Goal: Task Accomplishment & Management: Manage account settings

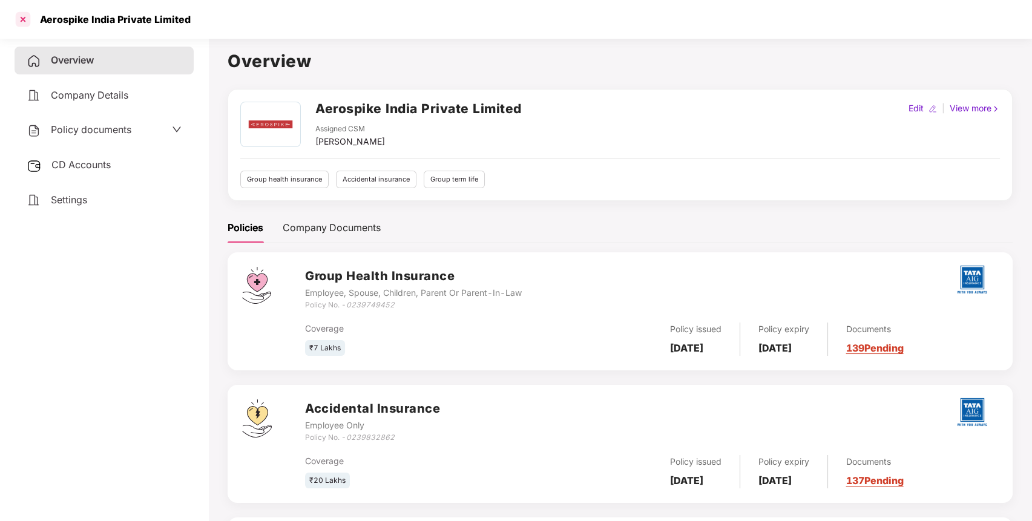
click at [24, 22] on div at bounding box center [22, 19] width 19 height 19
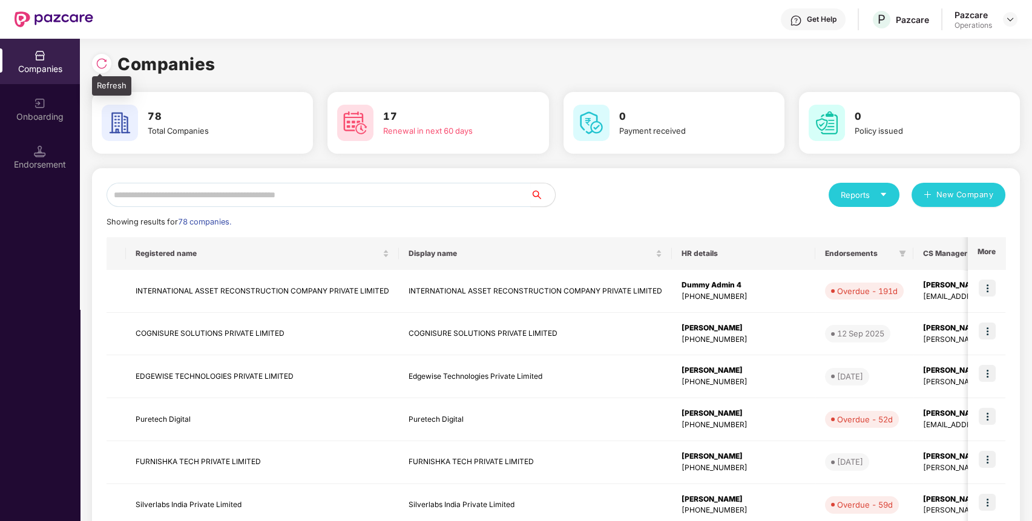
click at [102, 63] on img at bounding box center [102, 63] width 12 height 12
click at [428, 199] on input "text" at bounding box center [319, 195] width 424 height 24
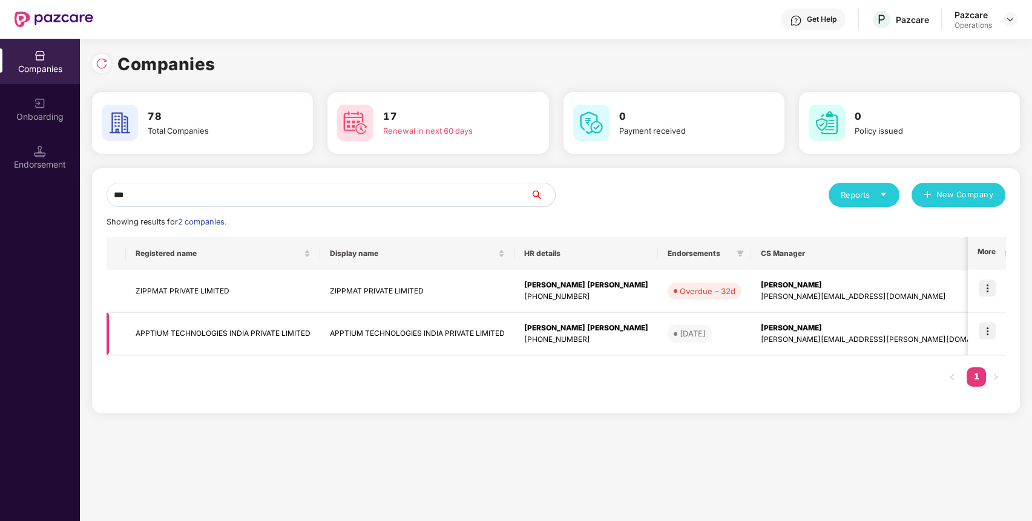
type input "***"
click at [991, 333] on img at bounding box center [987, 331] width 17 height 17
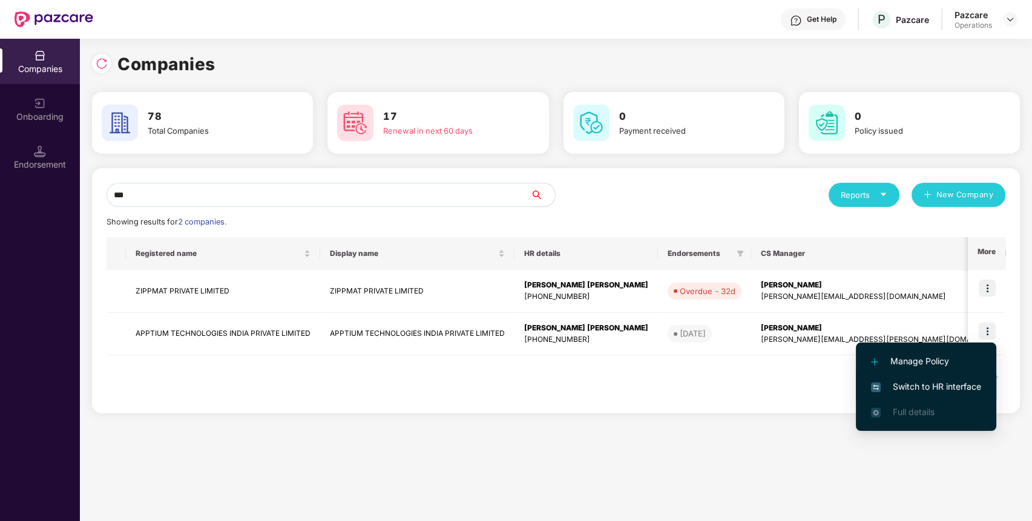
click at [949, 385] on span "Switch to HR interface" at bounding box center [926, 386] width 110 height 13
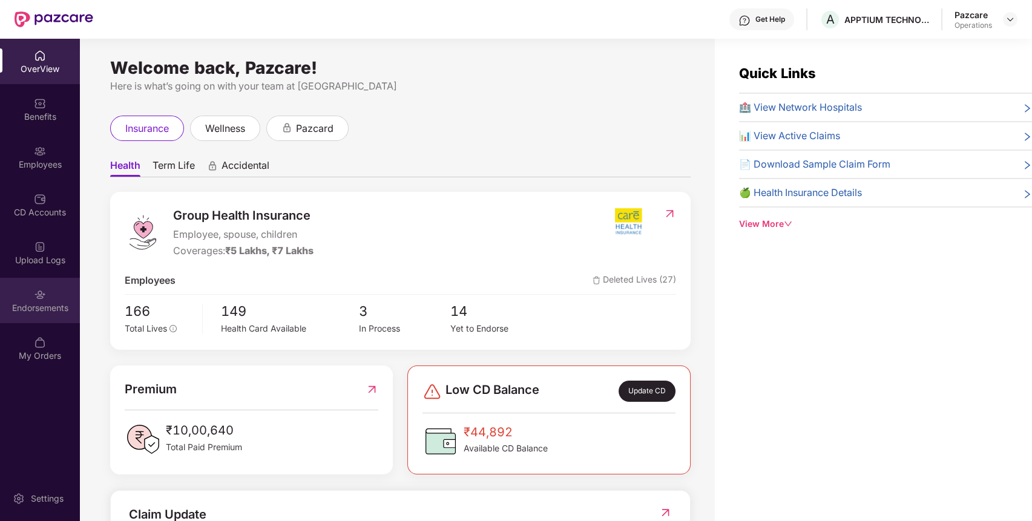
click at [60, 296] on div "Endorsements" at bounding box center [40, 300] width 80 height 45
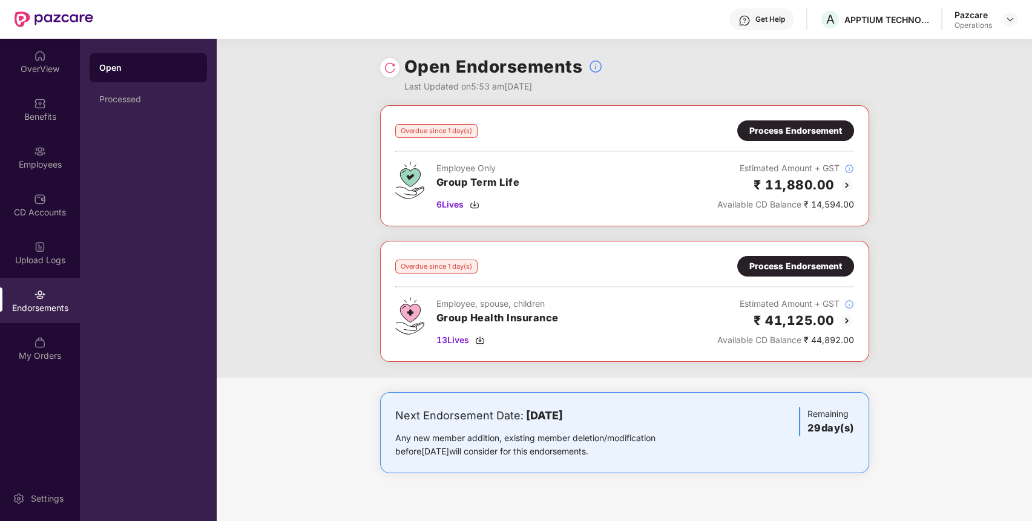
click at [389, 76] on div at bounding box center [389, 67] width 19 height 19
click at [391, 68] on img at bounding box center [390, 68] width 12 height 12
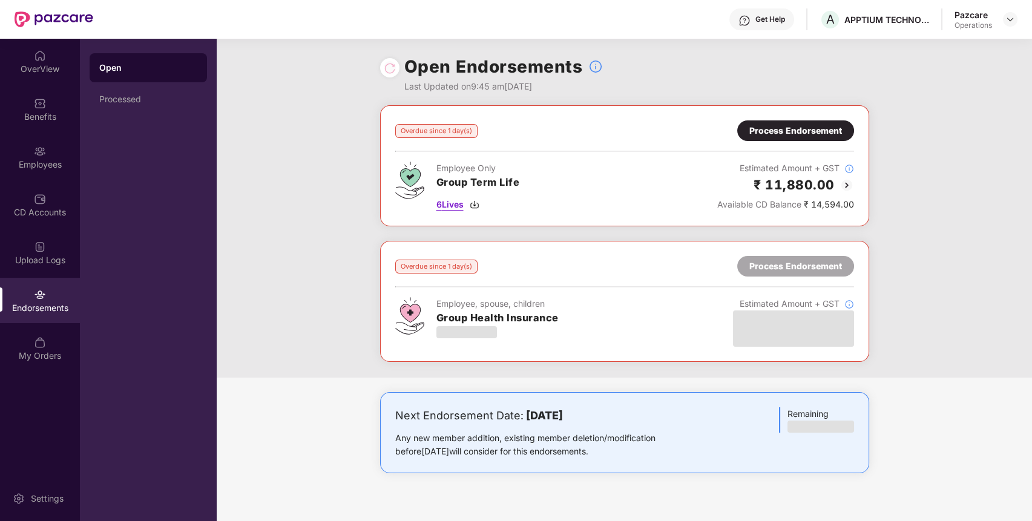
click at [455, 202] on span "6 Lives" at bounding box center [449, 204] width 27 height 13
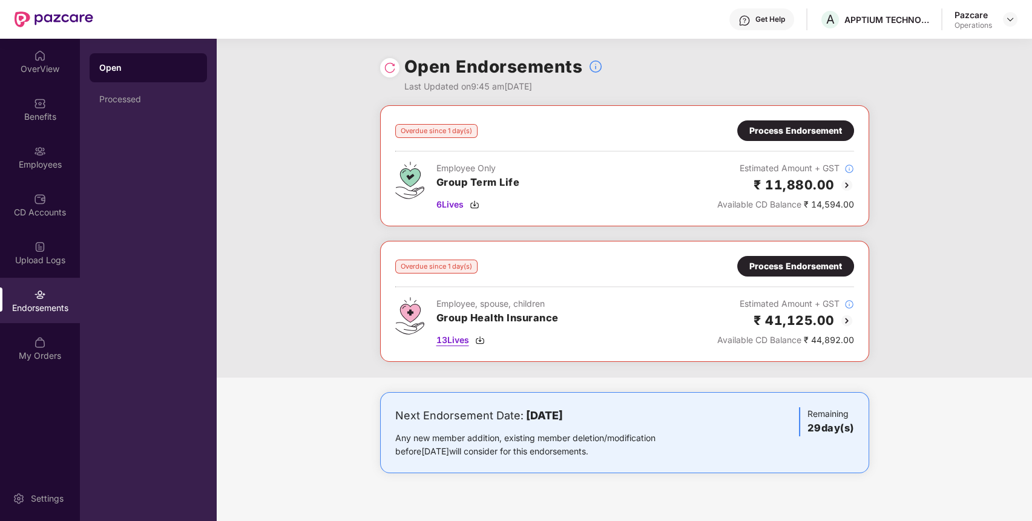
click at [451, 340] on span "13 Lives" at bounding box center [452, 339] width 33 height 13
click at [31, 110] on div "Benefits" at bounding box center [40, 109] width 80 height 45
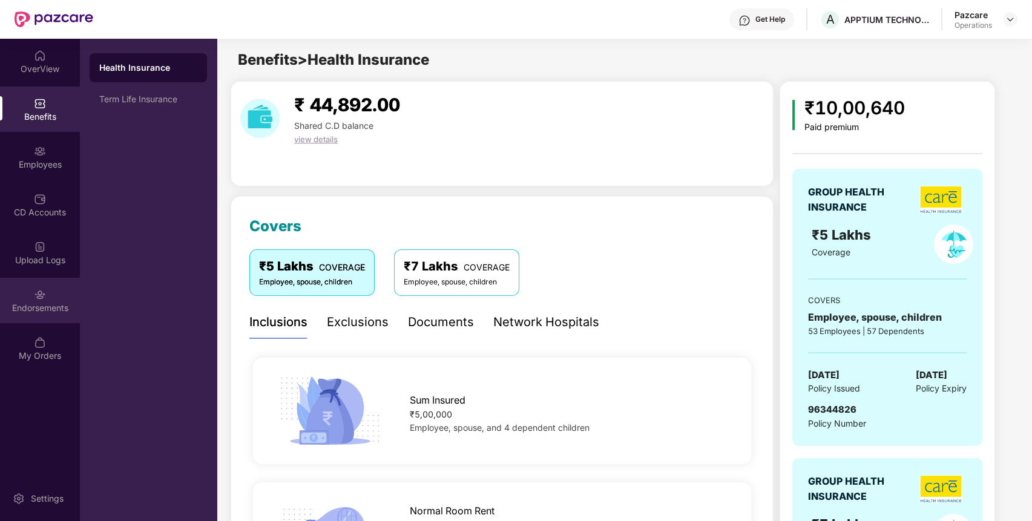
click at [39, 290] on img at bounding box center [40, 295] width 12 height 12
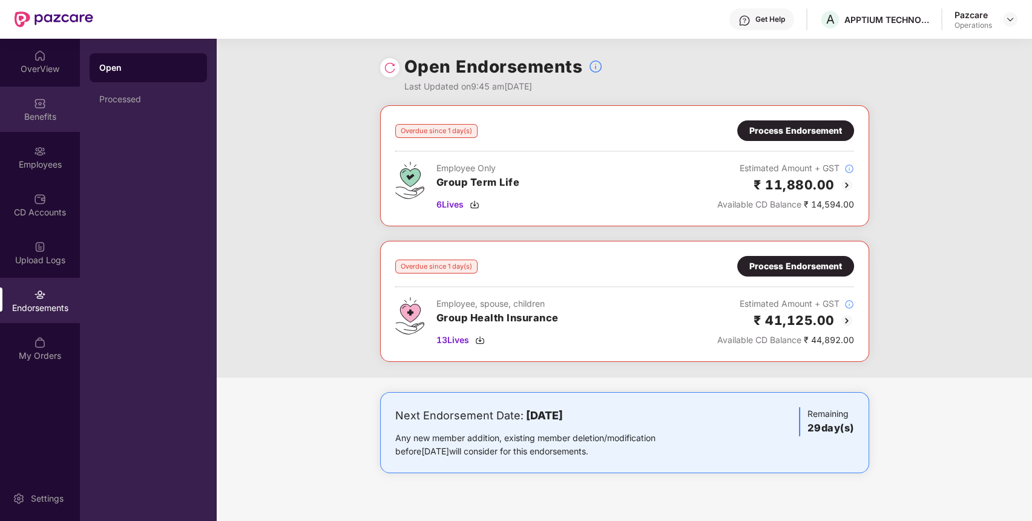
click at [42, 116] on div "Benefits" at bounding box center [40, 117] width 80 height 12
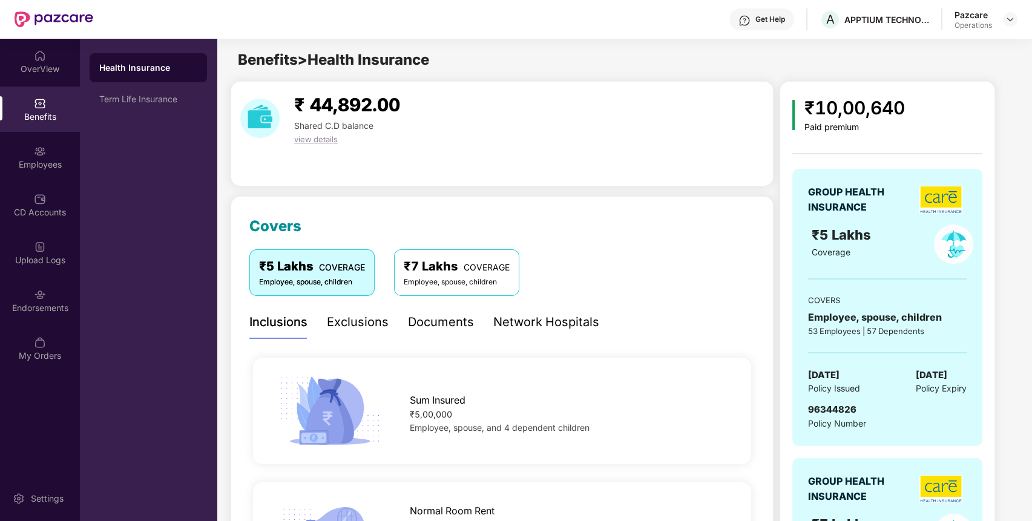
click at [839, 405] on span "96344826" at bounding box center [832, 409] width 48 height 11
copy span "96344826"
click at [42, 277] on div "OverView Benefits Employees CD Accounts Upload Logs Endorsements My Orders" at bounding box center [40, 206] width 80 height 335
click at [46, 289] on div "Endorsements" at bounding box center [40, 300] width 80 height 45
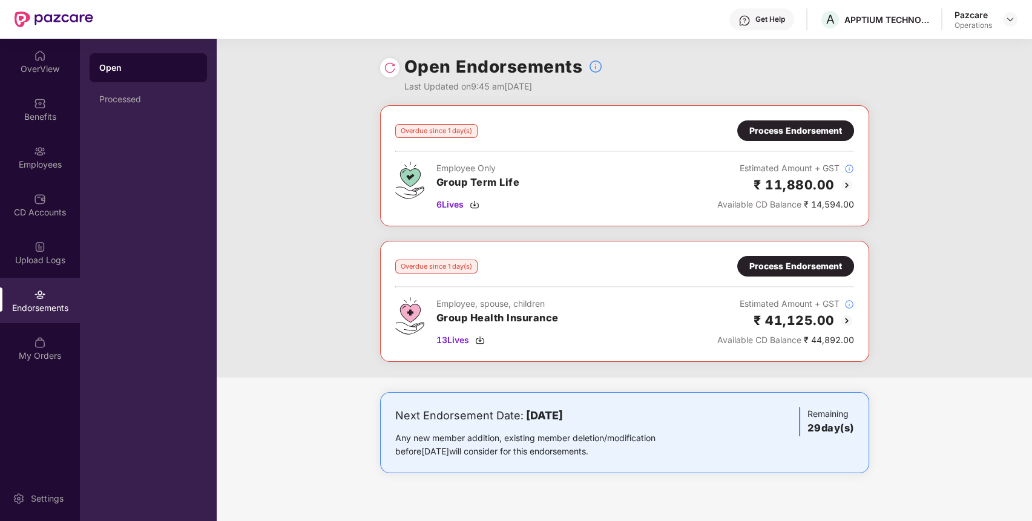
click at [810, 260] on div "Process Endorsement" at bounding box center [795, 266] width 93 height 13
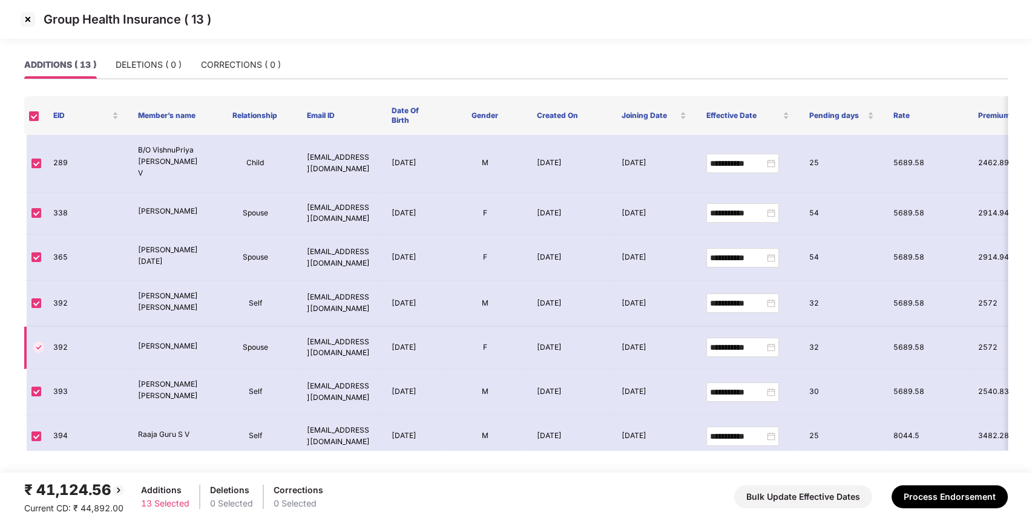
scroll to position [1, 0]
click at [770, 205] on div "**********" at bounding box center [742, 211] width 65 height 13
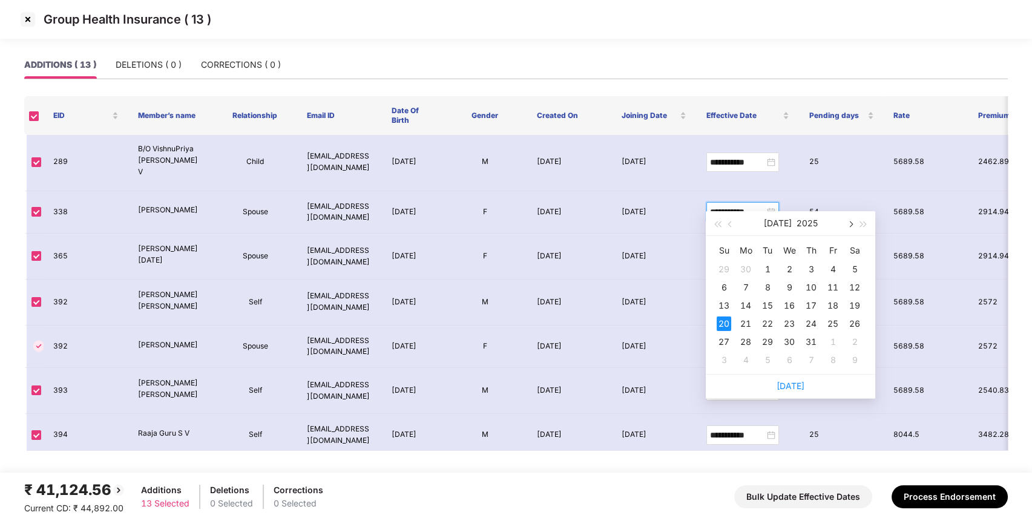
click at [853, 221] on button "button" at bounding box center [849, 223] width 13 height 24
type input "**********"
click at [853, 273] on div "2" at bounding box center [854, 269] width 15 height 15
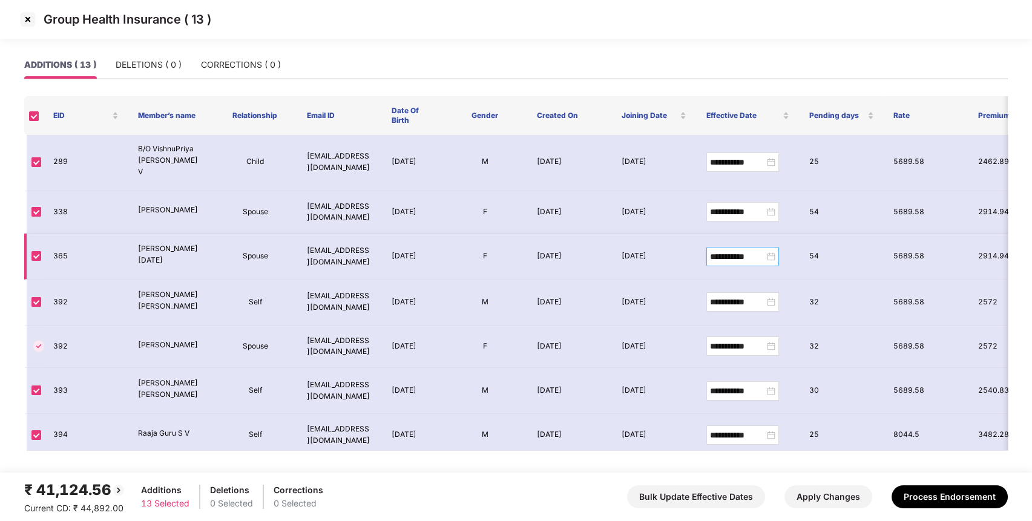
click at [770, 250] on div "**********" at bounding box center [742, 256] width 65 height 13
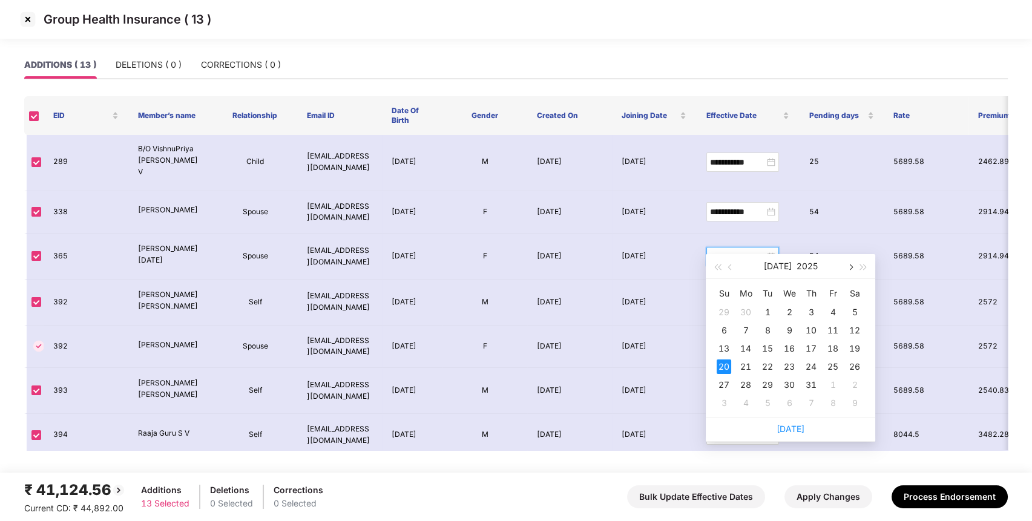
click at [850, 267] on span "button" at bounding box center [850, 267] width 6 height 6
type input "**********"
click at [855, 315] on div "2" at bounding box center [854, 312] width 15 height 15
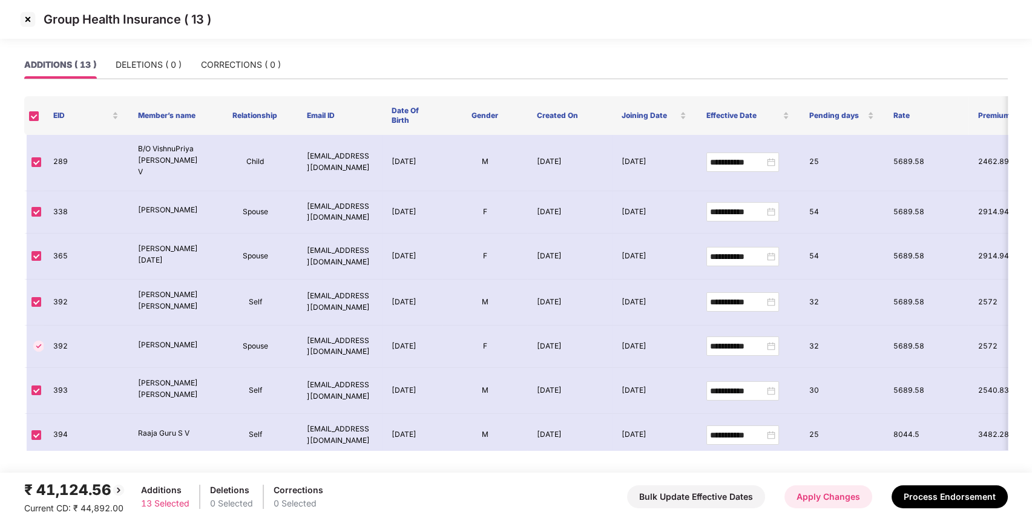
click at [818, 496] on button "Apply Changes" at bounding box center [828, 496] width 88 height 23
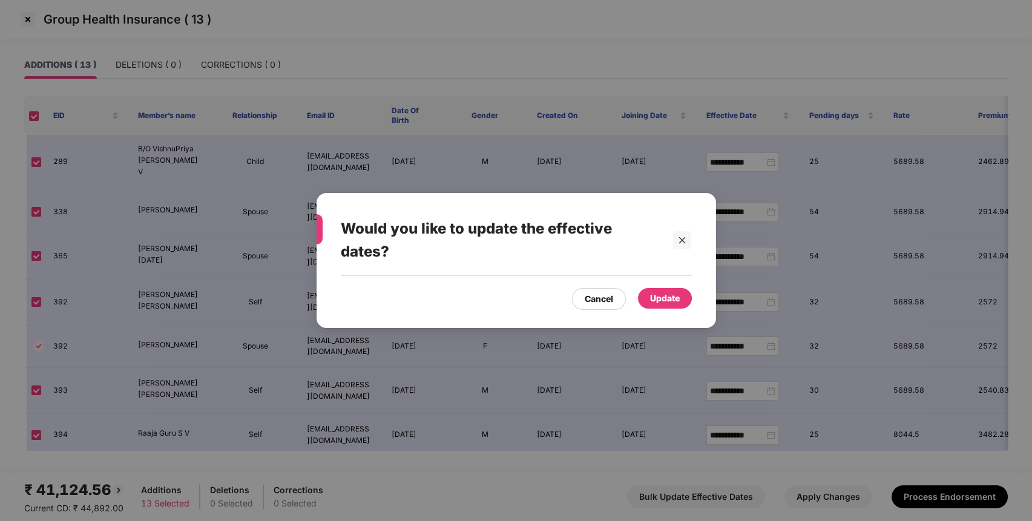
click at [678, 300] on div "Update" at bounding box center [665, 298] width 30 height 13
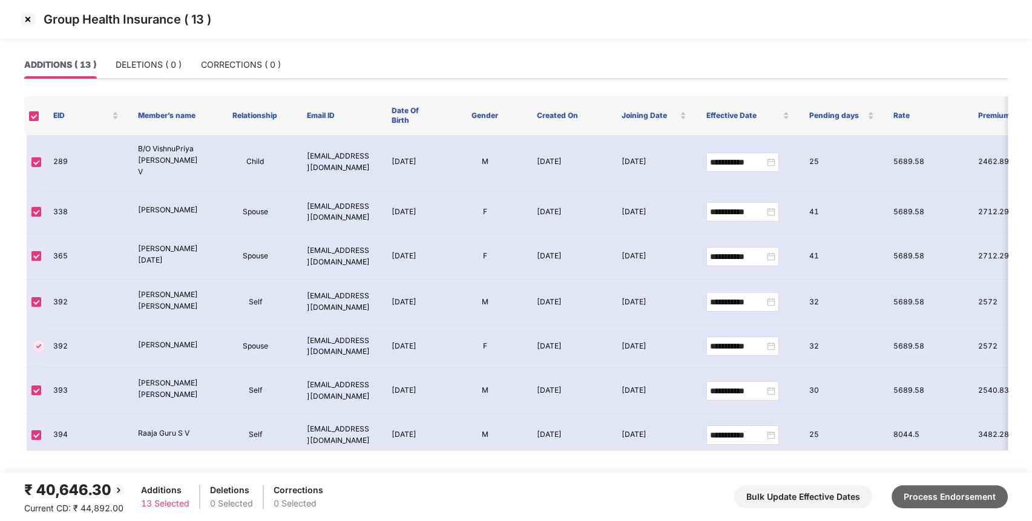
click at [909, 493] on button "Process Endorsement" at bounding box center [949, 496] width 116 height 23
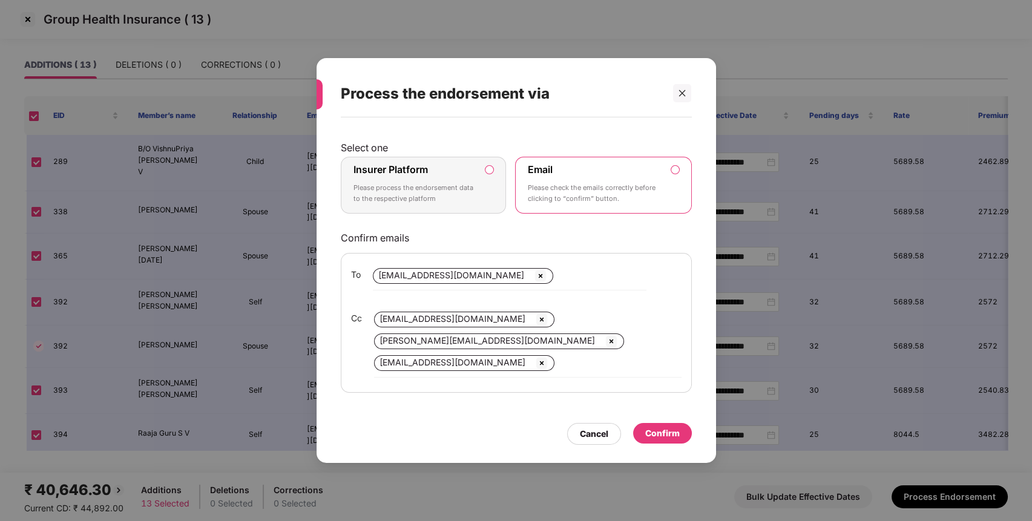
click at [489, 190] on label "Insurer Platform Please process the endorsement data to the respective platform" at bounding box center [424, 185] width 166 height 57
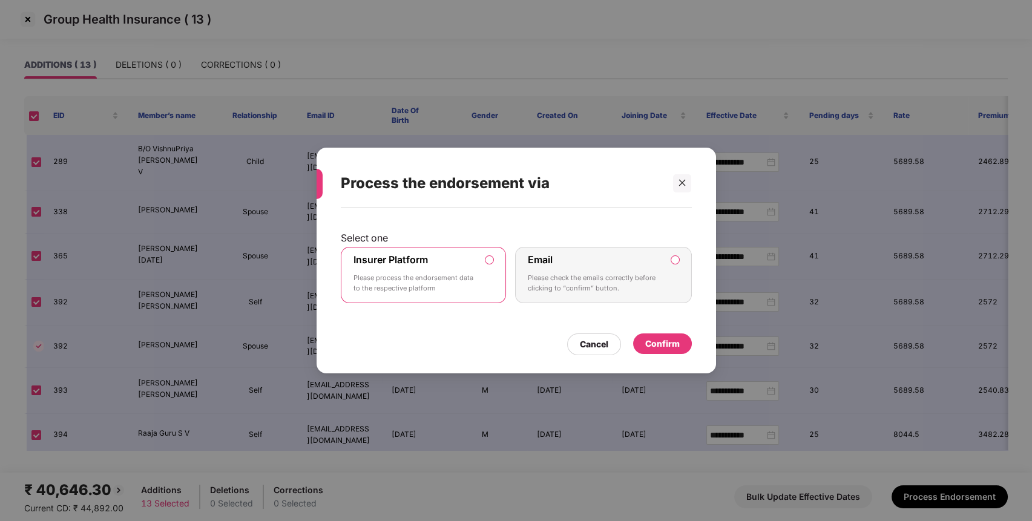
click at [659, 336] on div "Confirm" at bounding box center [662, 343] width 59 height 21
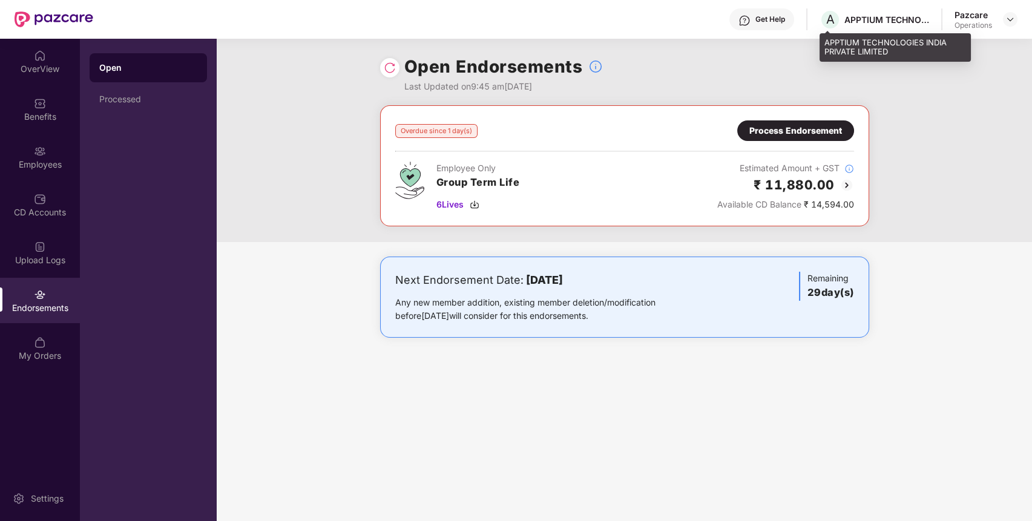
click at [879, 22] on div "APPTIUM TECHNOLOGIES INDIA PRIVATE LIMITED" at bounding box center [886, 19] width 85 height 11
copy div "APPTIUM TECHNOLOGIES INDIA PRIVATE LIMITED"
click at [879, 22] on div "APPTIUM TECHNOLOGIES INDIA PRIVATE LIMITED" at bounding box center [886, 19] width 85 height 11
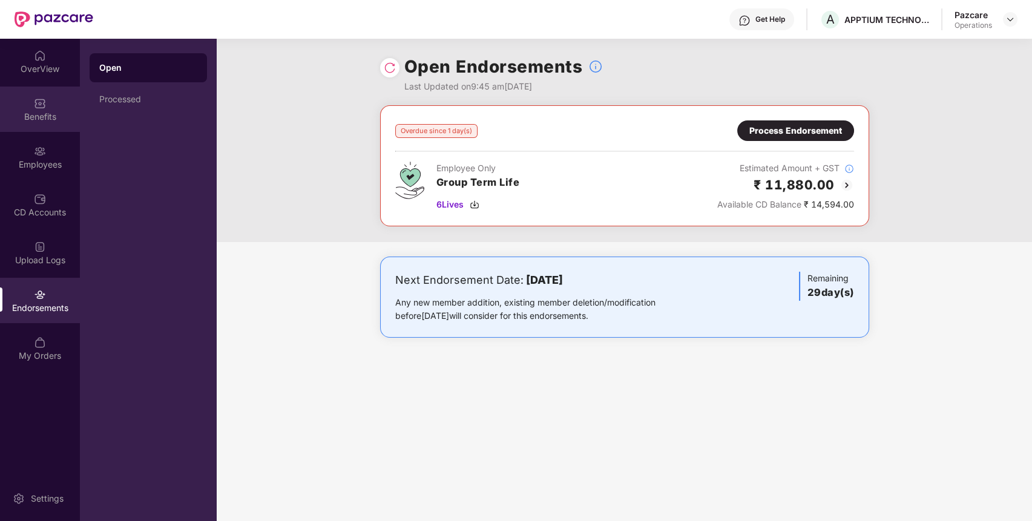
click at [55, 108] on div "Benefits" at bounding box center [40, 109] width 80 height 45
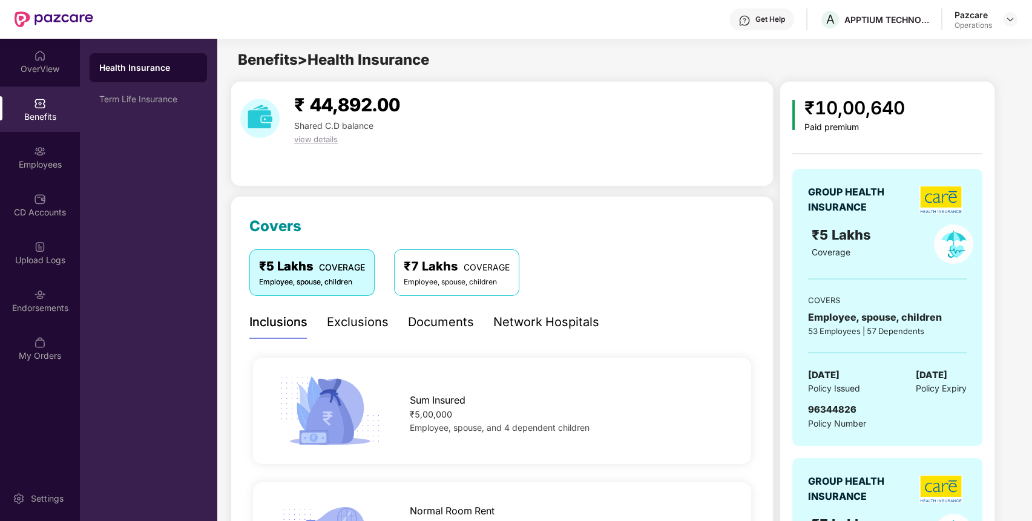
click at [825, 410] on span "96344826" at bounding box center [832, 409] width 48 height 11
copy span "96344826"
click at [825, 410] on span "96344826" at bounding box center [832, 409] width 48 height 11
click at [163, 92] on div "Term Life Insurance" at bounding box center [148, 99] width 117 height 29
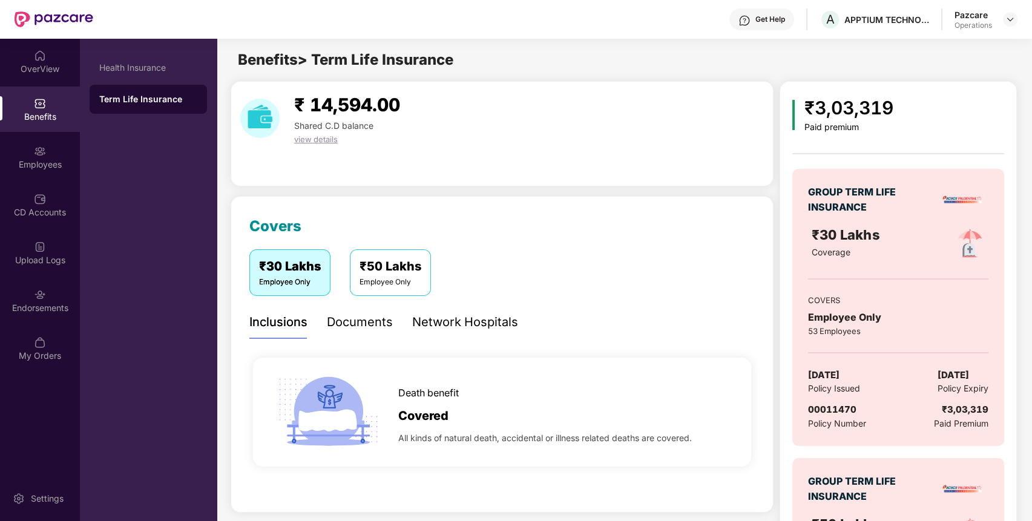
click at [830, 411] on span "00011470" at bounding box center [832, 409] width 48 height 11
copy span "00011470"
click at [830, 411] on span "00011470" at bounding box center [832, 409] width 48 height 11
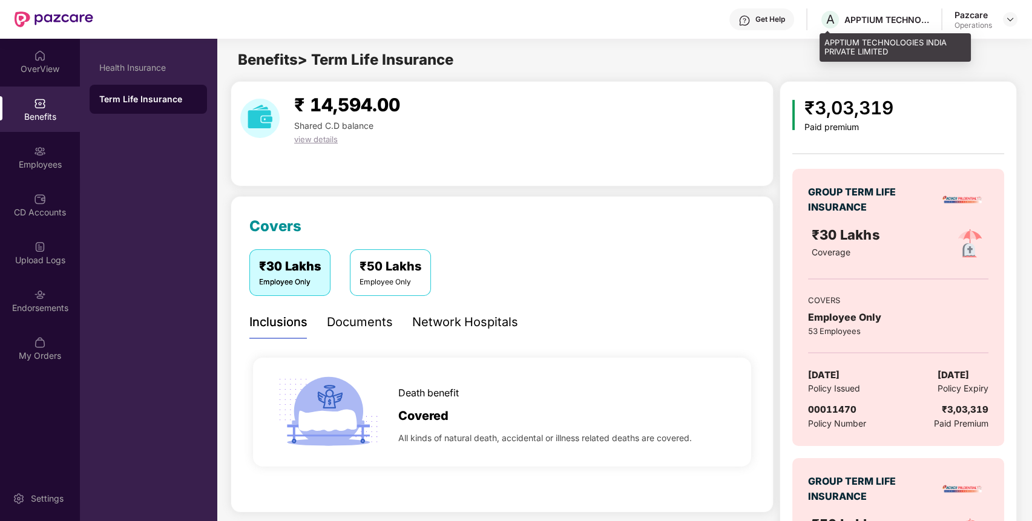
click at [889, 21] on div "APPTIUM TECHNOLOGIES INDIA PRIVATE LIMITED" at bounding box center [886, 19] width 85 height 11
copy div "APPTIUM TECHNOLOGIES INDIA PRIVATE LIMITED"
click at [889, 21] on div "APPTIUM TECHNOLOGIES INDIA PRIVATE LIMITED" at bounding box center [886, 19] width 85 height 11
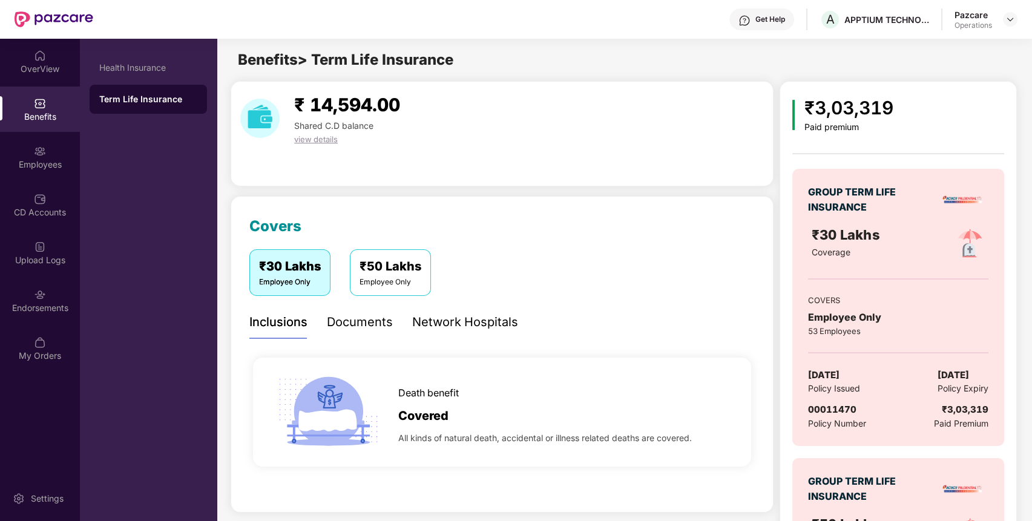
click at [829, 413] on span "00011470" at bounding box center [832, 409] width 48 height 11
copy span "00011470"
click at [58, 314] on div "Endorsements" at bounding box center [40, 300] width 80 height 45
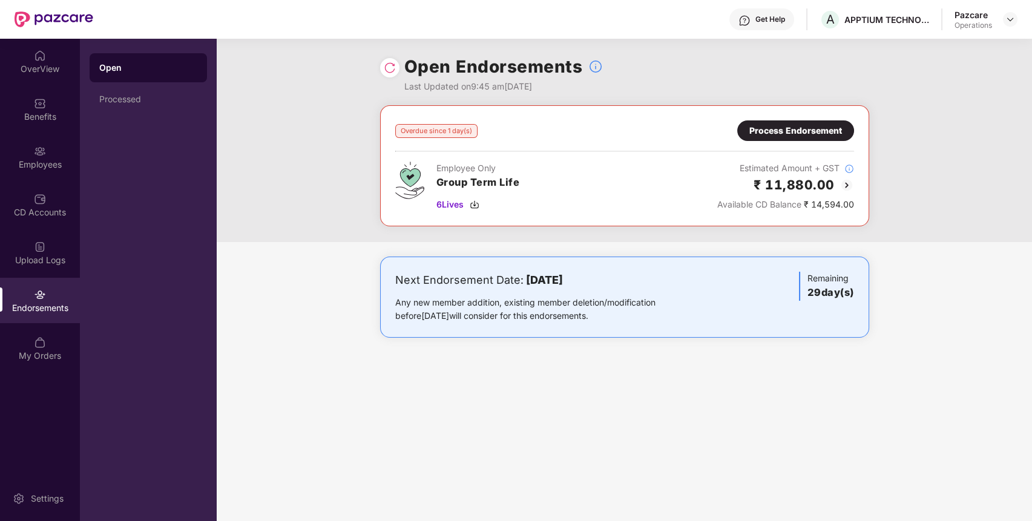
click at [803, 137] on div "Process Endorsement" at bounding box center [795, 130] width 93 height 13
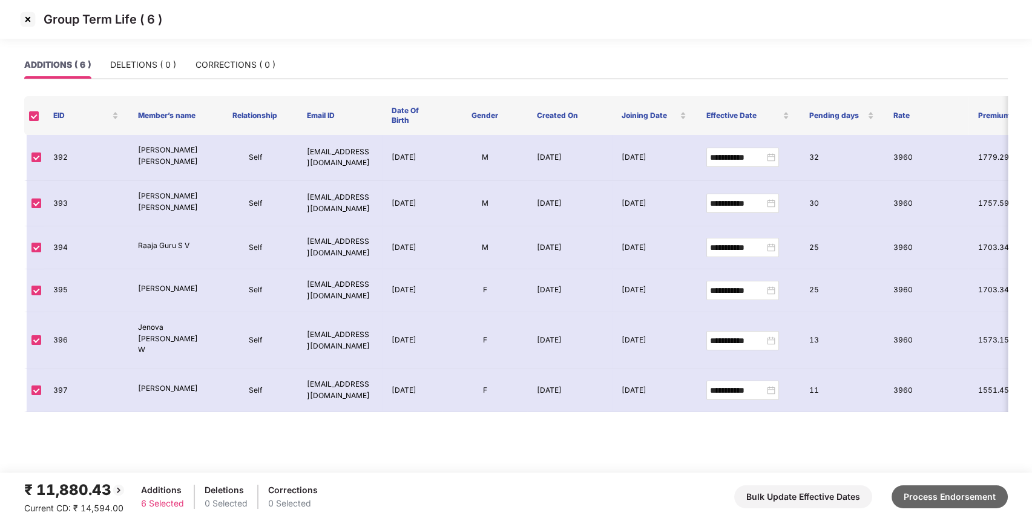
click at [931, 499] on button "Process Endorsement" at bounding box center [949, 496] width 116 height 23
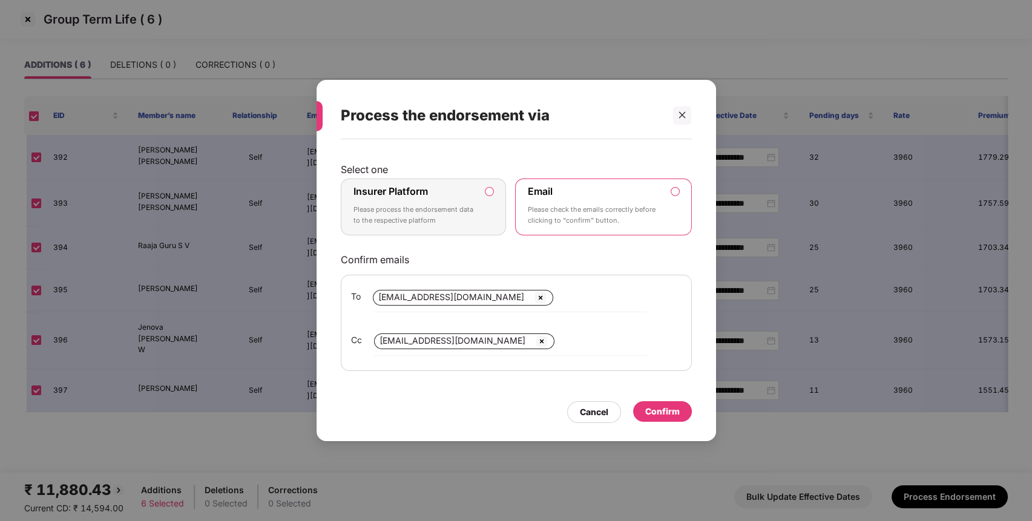
click at [442, 217] on p "Please process the endorsement data to the respective platform" at bounding box center [414, 215] width 123 height 21
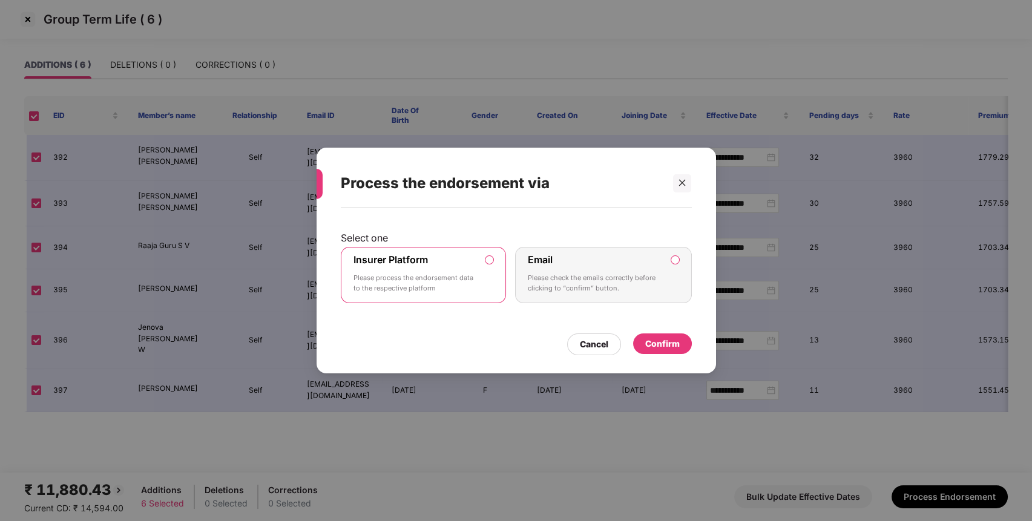
click at [669, 335] on div "Confirm" at bounding box center [662, 343] width 59 height 21
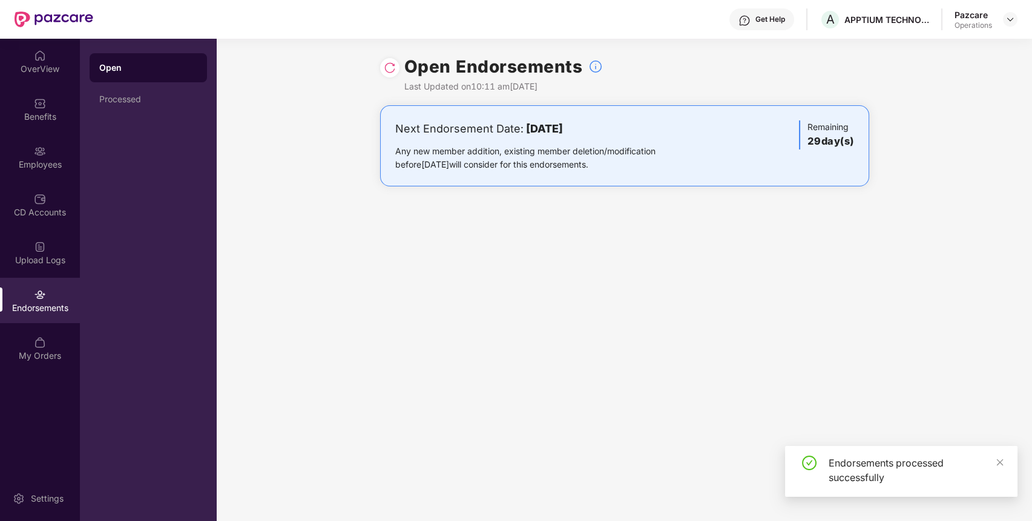
click at [0, 309] on div "Endorsements" at bounding box center [40, 300] width 80 height 45
click at [48, 283] on div "Endorsements" at bounding box center [40, 300] width 80 height 45
click at [392, 63] on img at bounding box center [390, 68] width 12 height 12
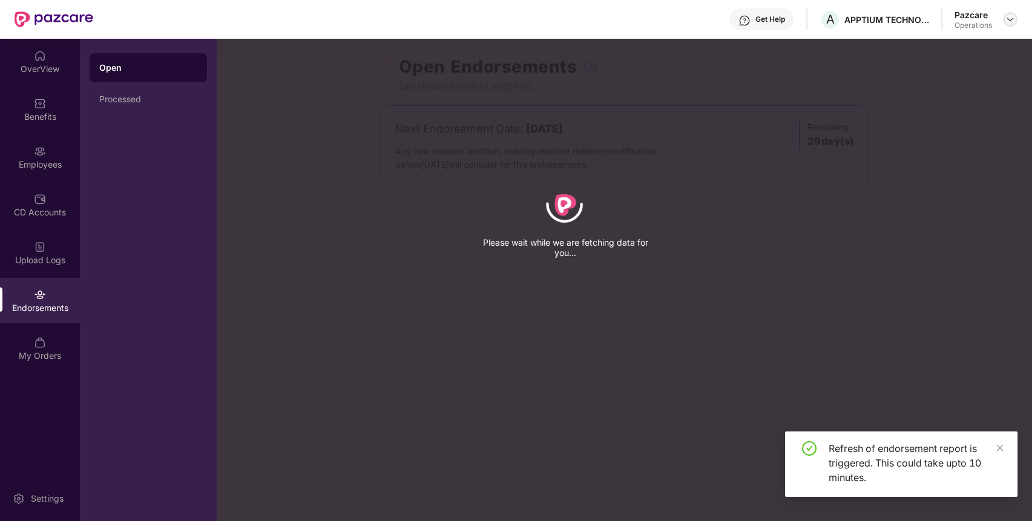
click at [1007, 22] on img at bounding box center [1010, 20] width 10 height 10
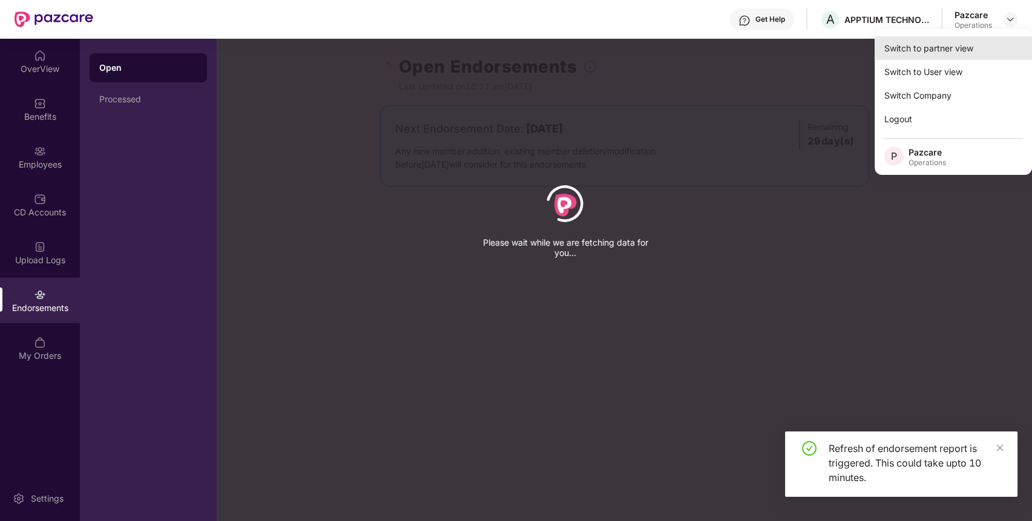
click at [968, 44] on div "Switch to partner view" at bounding box center [952, 48] width 157 height 24
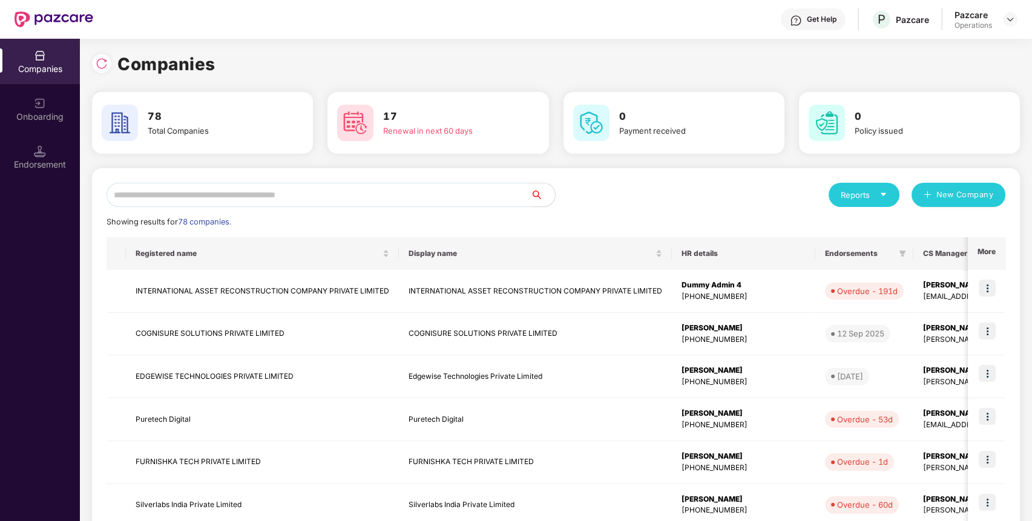
click at [421, 192] on input "text" at bounding box center [319, 195] width 424 height 24
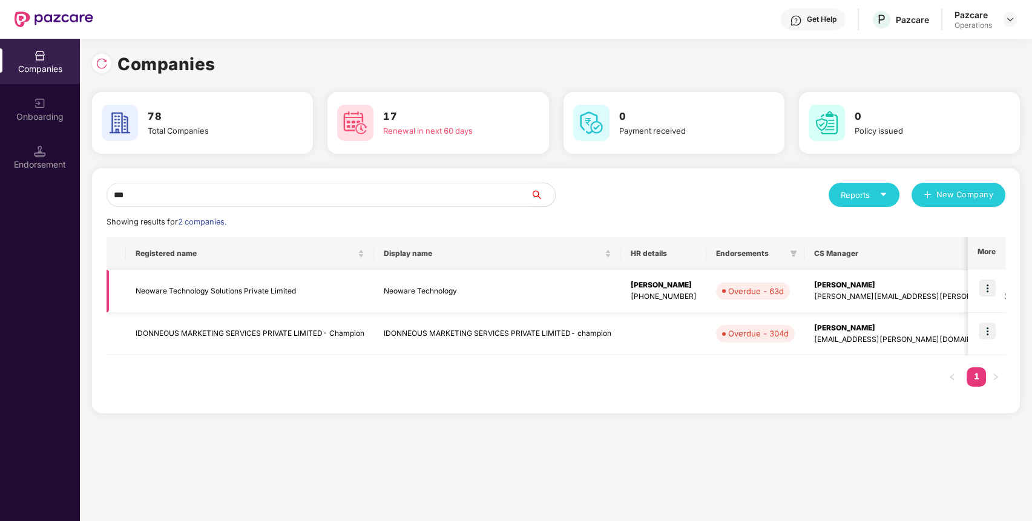
type input "***"
click at [241, 296] on td "Neoware Technology Solutions Private Limited" at bounding box center [250, 291] width 248 height 43
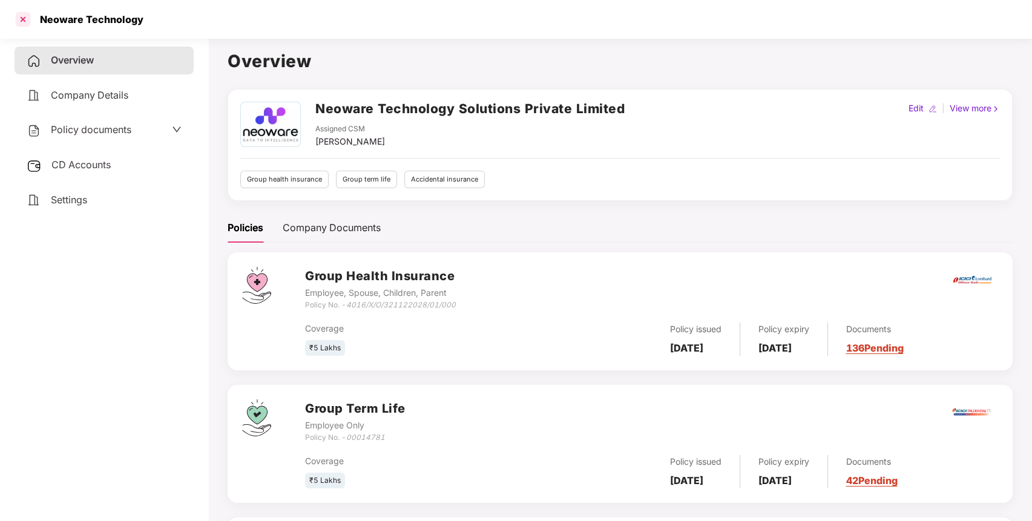
click at [18, 19] on div at bounding box center [22, 19] width 19 height 19
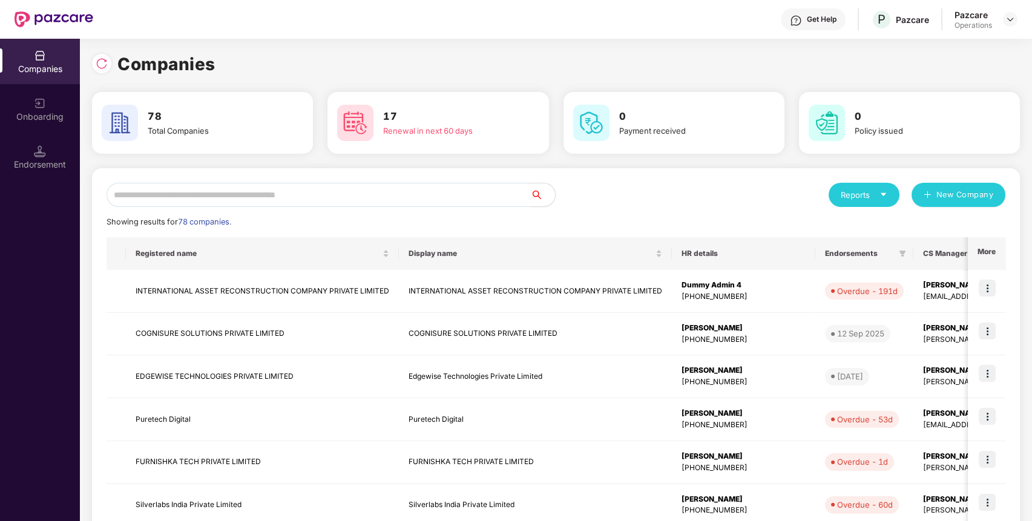
click at [215, 189] on input "text" at bounding box center [319, 195] width 424 height 24
type input "*"
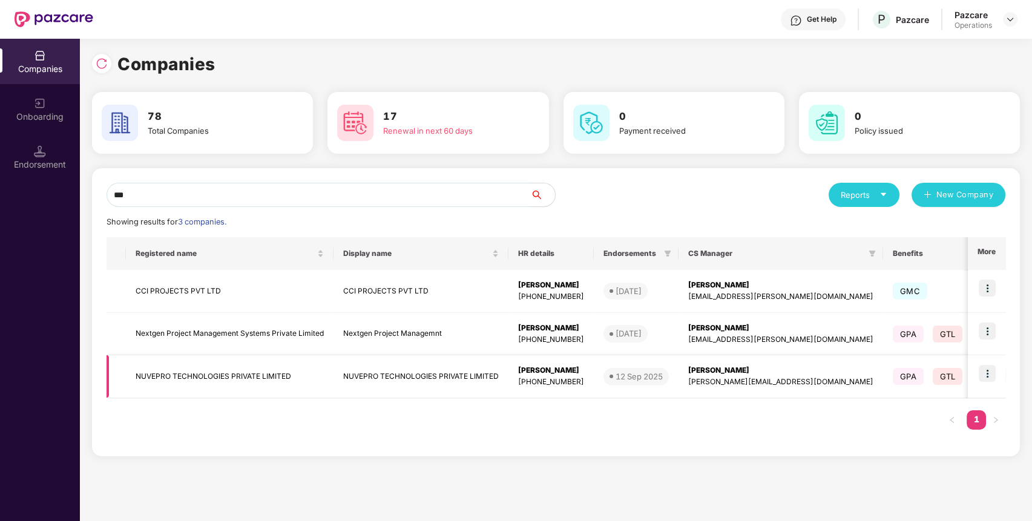
type input "***"
click at [232, 373] on td "NUVEPRO TECHNOLOGIES PRIVATE LIMITED" at bounding box center [230, 376] width 208 height 43
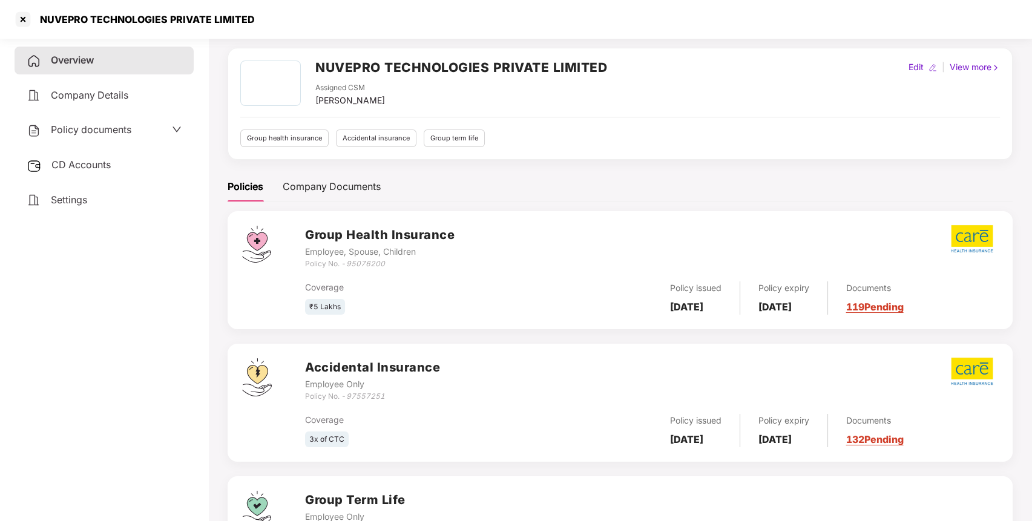
scroll to position [0, 0]
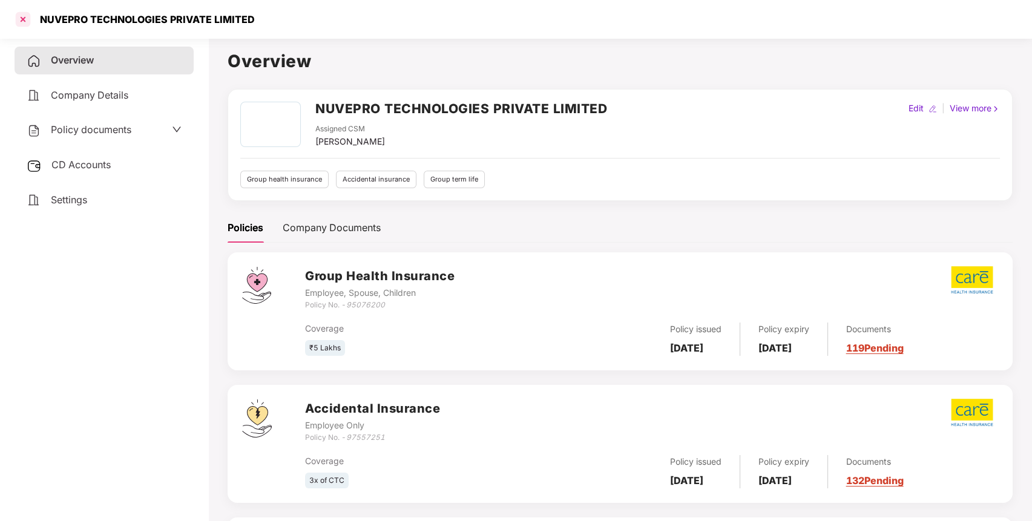
click at [27, 23] on div at bounding box center [22, 19] width 19 height 19
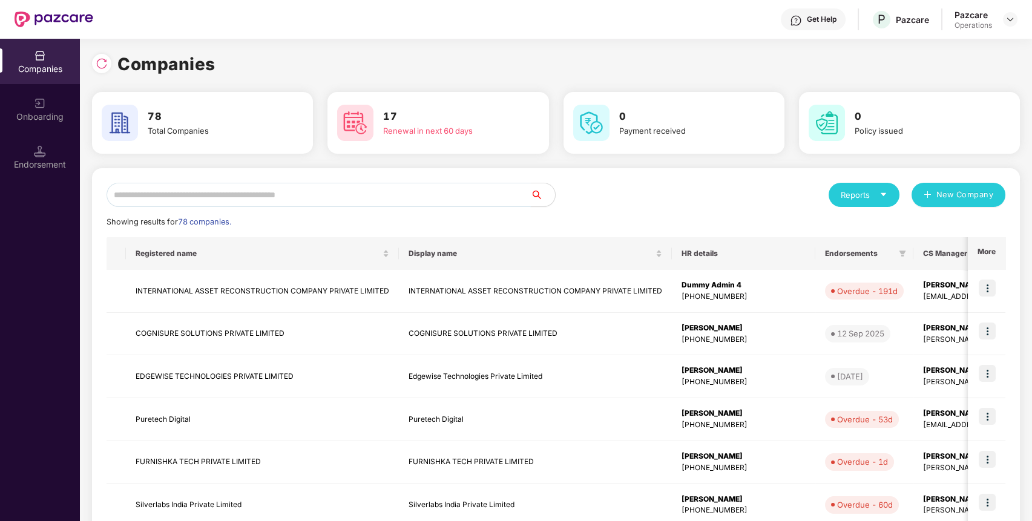
click at [322, 203] on input "text" at bounding box center [319, 195] width 424 height 24
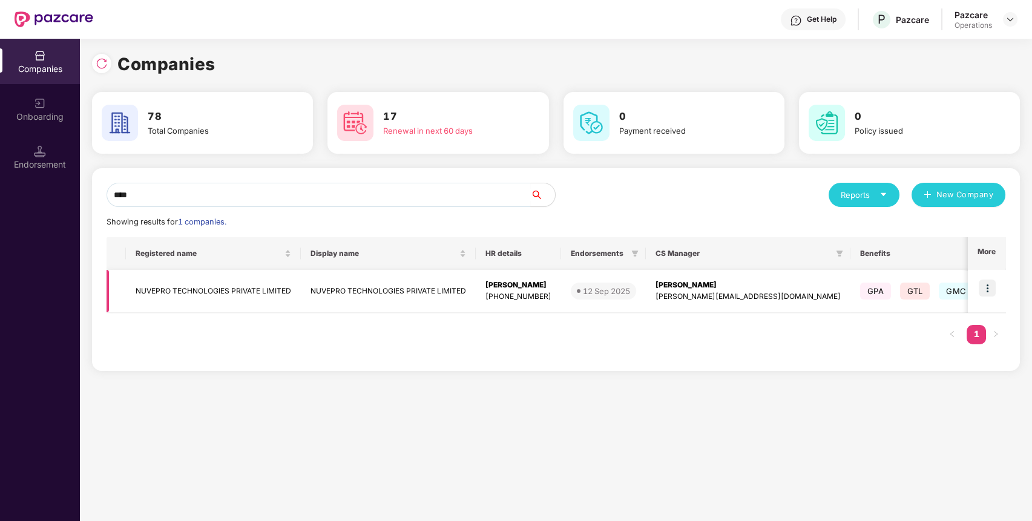
click at [989, 287] on img at bounding box center [987, 288] width 17 height 17
drag, startPoint x: 264, startPoint y: 195, endPoint x: 0, endPoint y: 203, distance: 264.0
click at [0, 203] on div "Companies Onboarding Endorsement Companies 78 Total Companies 17 Renewal in nex…" at bounding box center [516, 280] width 1032 height 482
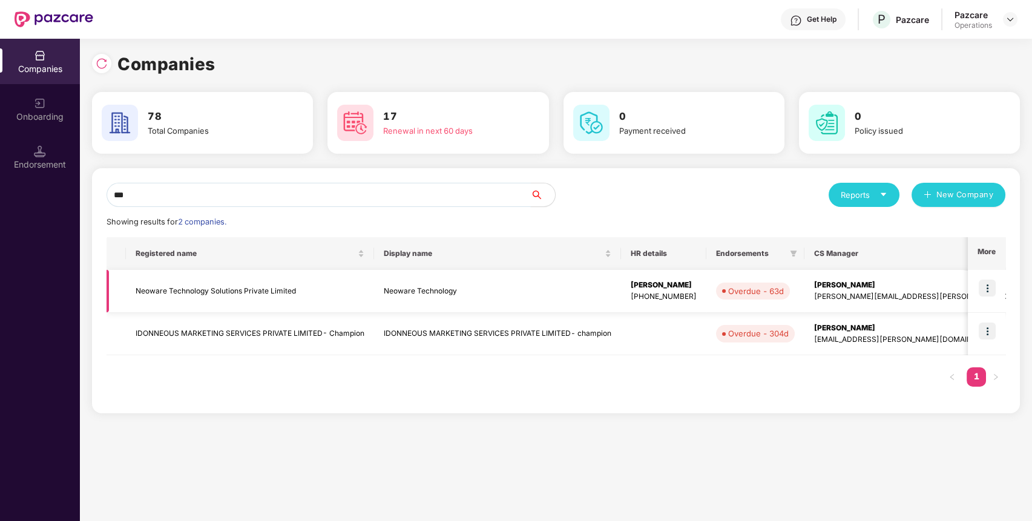
type input "***"
click at [985, 287] on img at bounding box center [987, 288] width 17 height 17
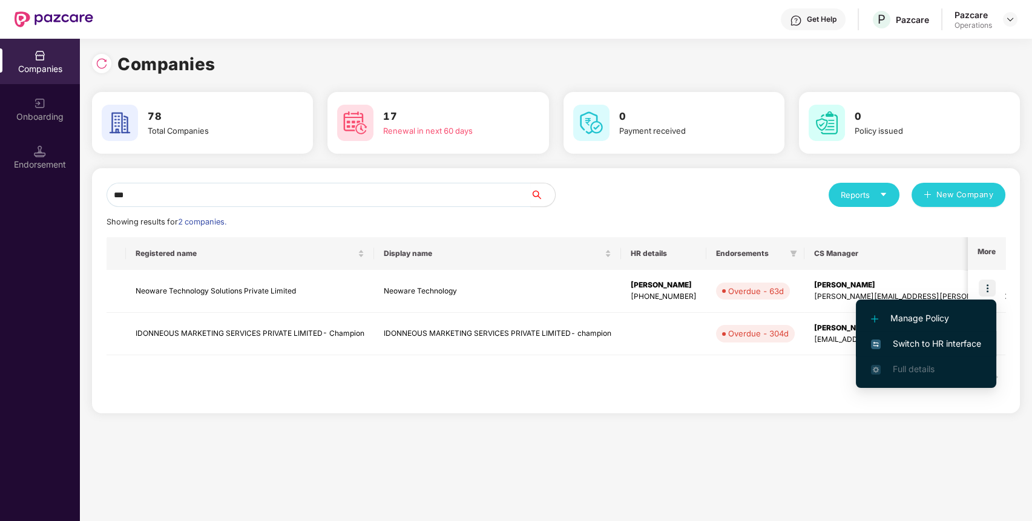
click at [958, 341] on span "Switch to HR interface" at bounding box center [926, 343] width 110 height 13
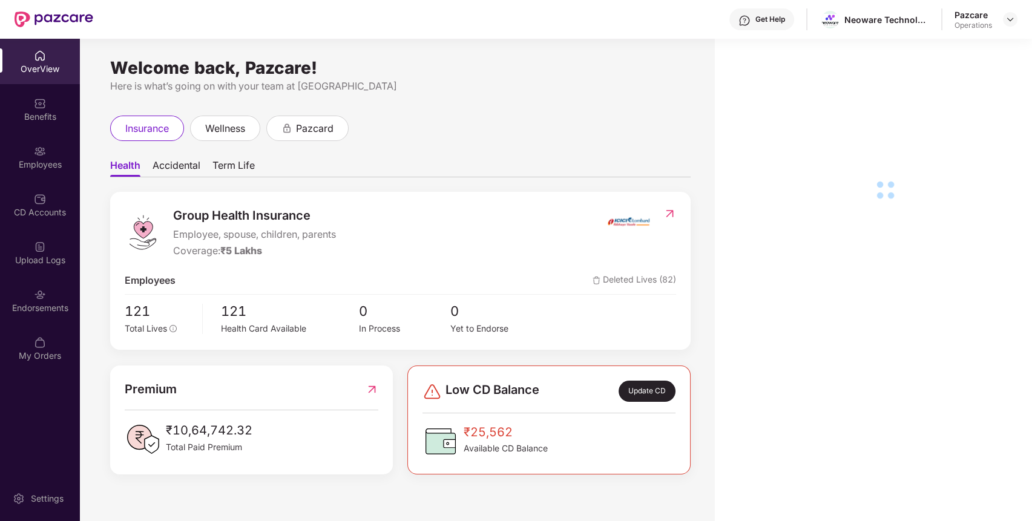
click at [49, 295] on div "Endorsements" at bounding box center [40, 300] width 80 height 45
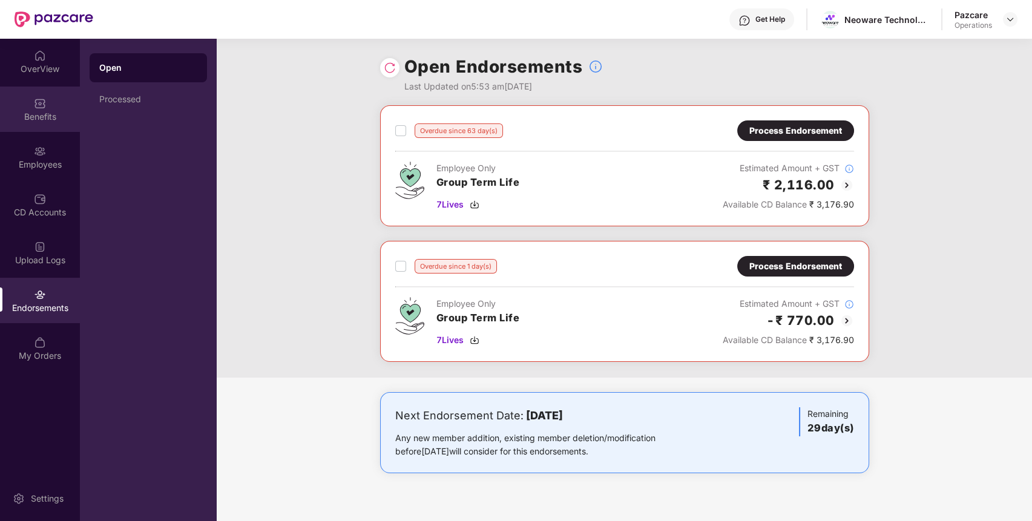
click at [67, 105] on div "Benefits" at bounding box center [40, 109] width 80 height 45
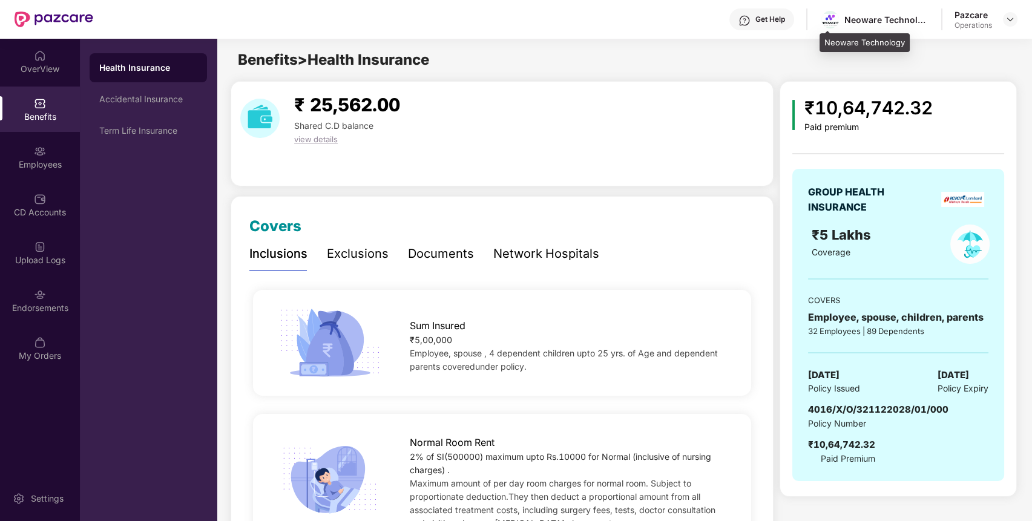
click at [881, 11] on div "Neoware Technology" at bounding box center [874, 19] width 110 height 21
copy div "Neoware Technology"
click at [881, 11] on div "Neoware Technology" at bounding box center [874, 19] width 110 height 21
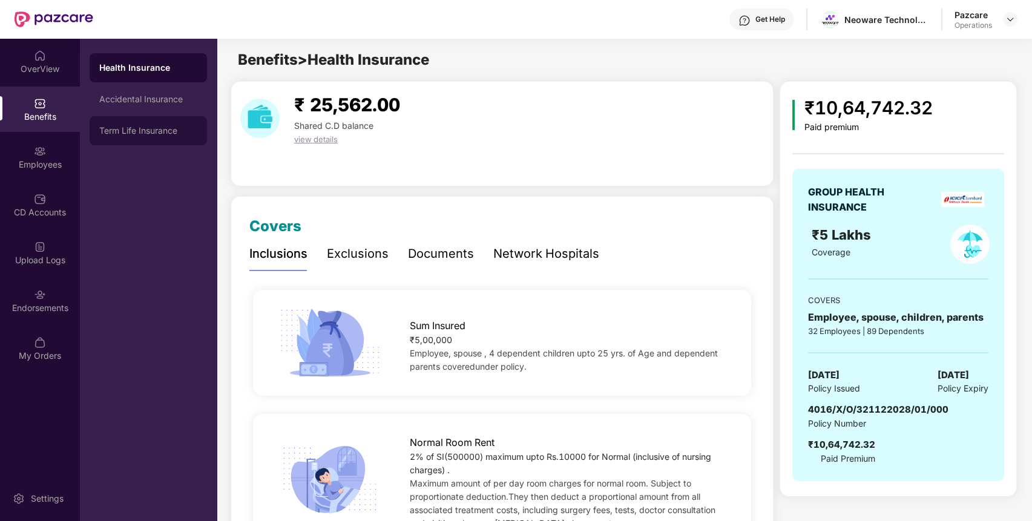
click at [162, 125] on div "Term Life Insurance" at bounding box center [148, 130] width 117 height 29
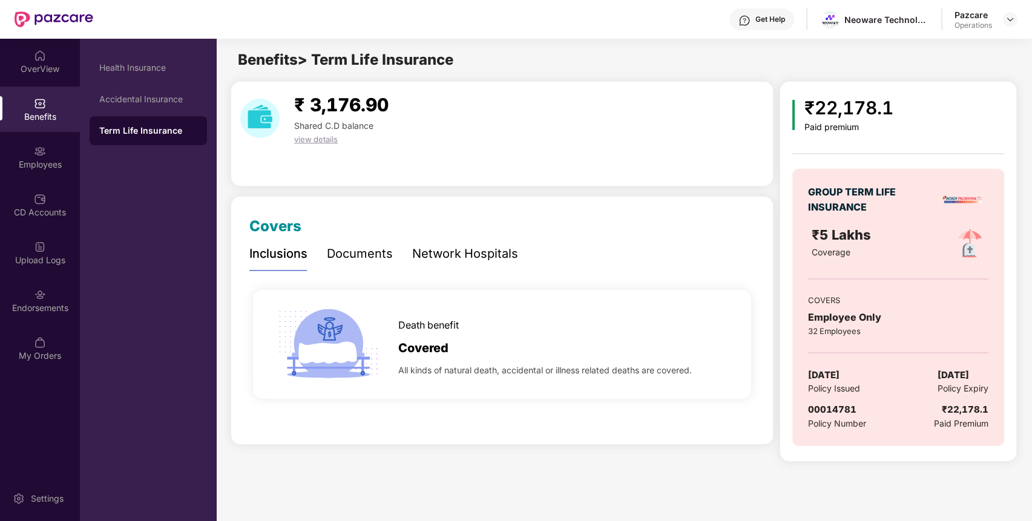
click at [822, 407] on span "00014781" at bounding box center [832, 409] width 48 height 11
copy span "00014781"
